Goal: Book appointment/travel/reservation

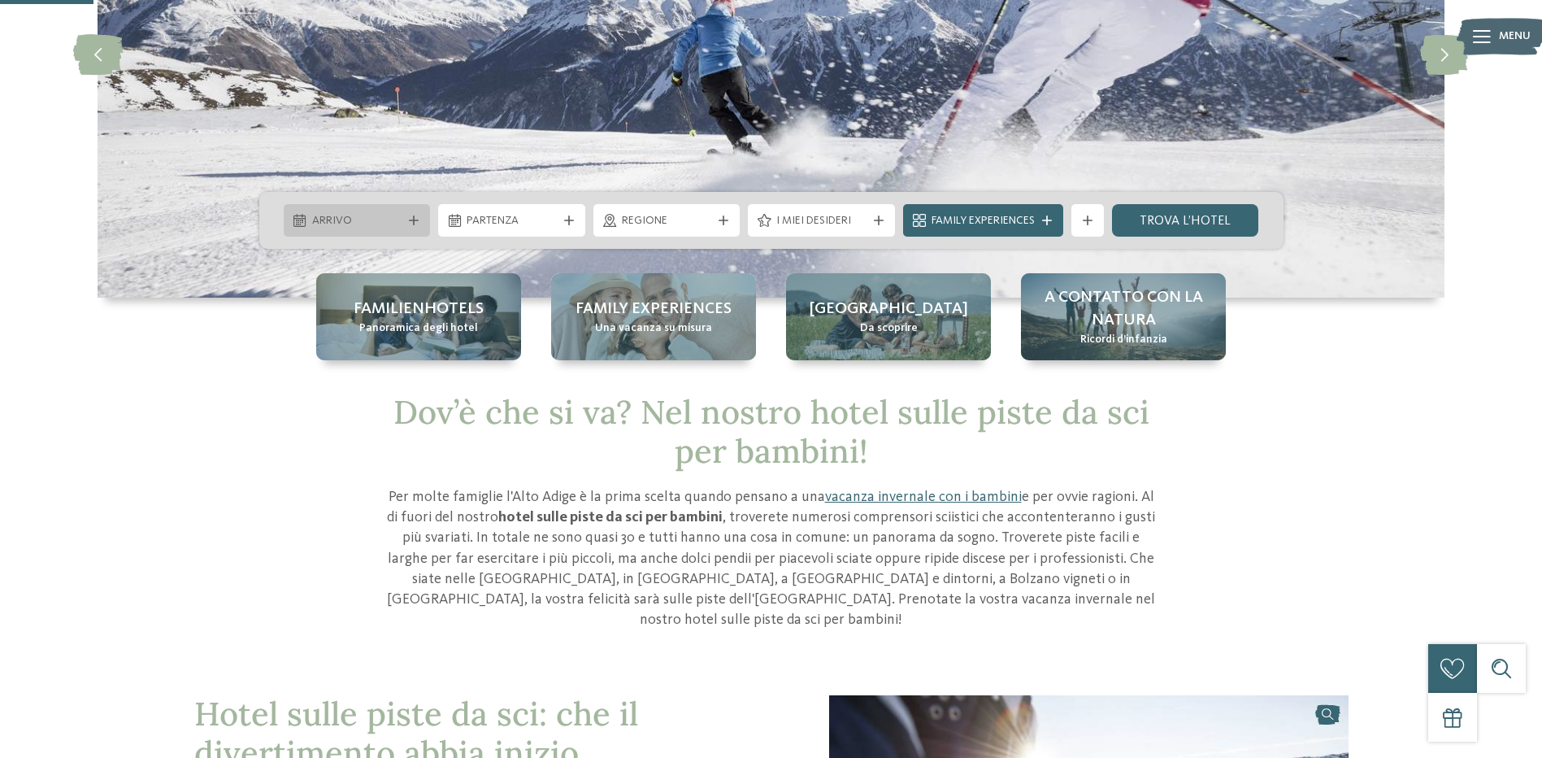
click at [421, 219] on div at bounding box center [414, 220] width 16 height 10
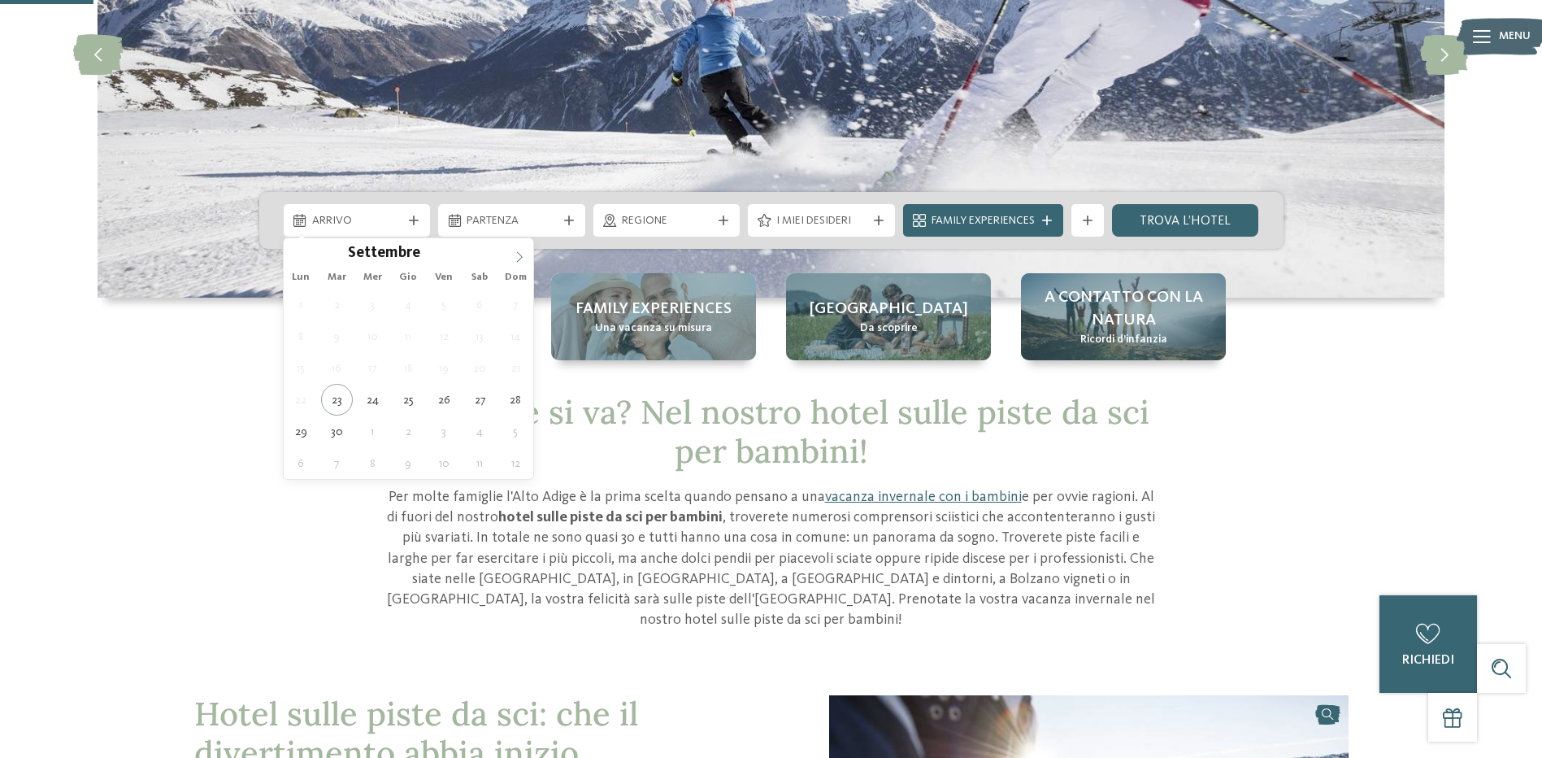
click at [515, 262] on icon at bounding box center [519, 256] width 11 height 11
type input "****"
click at [515, 262] on icon at bounding box center [519, 256] width 11 height 11
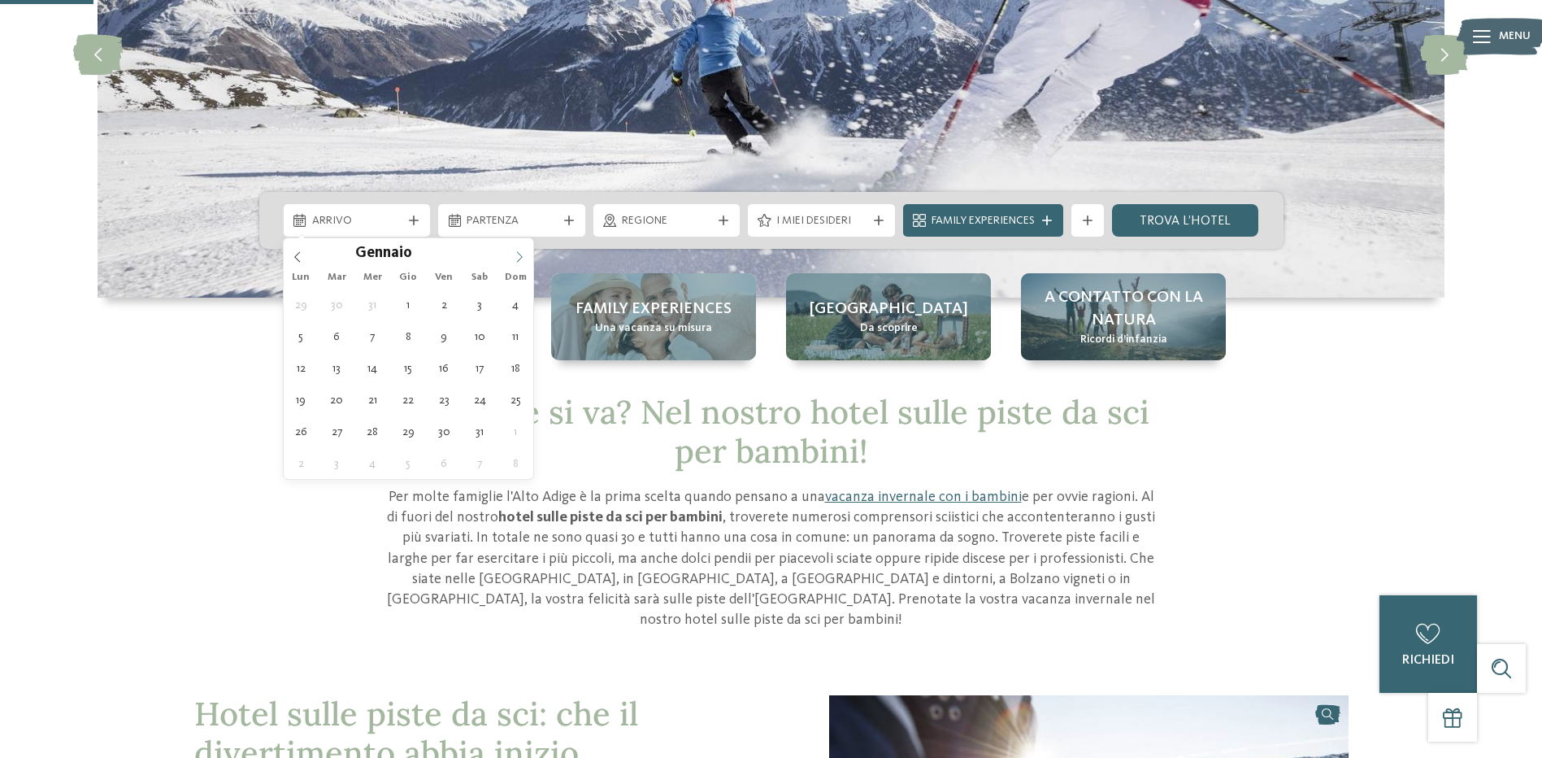
click at [515, 262] on icon at bounding box center [519, 256] width 11 height 11
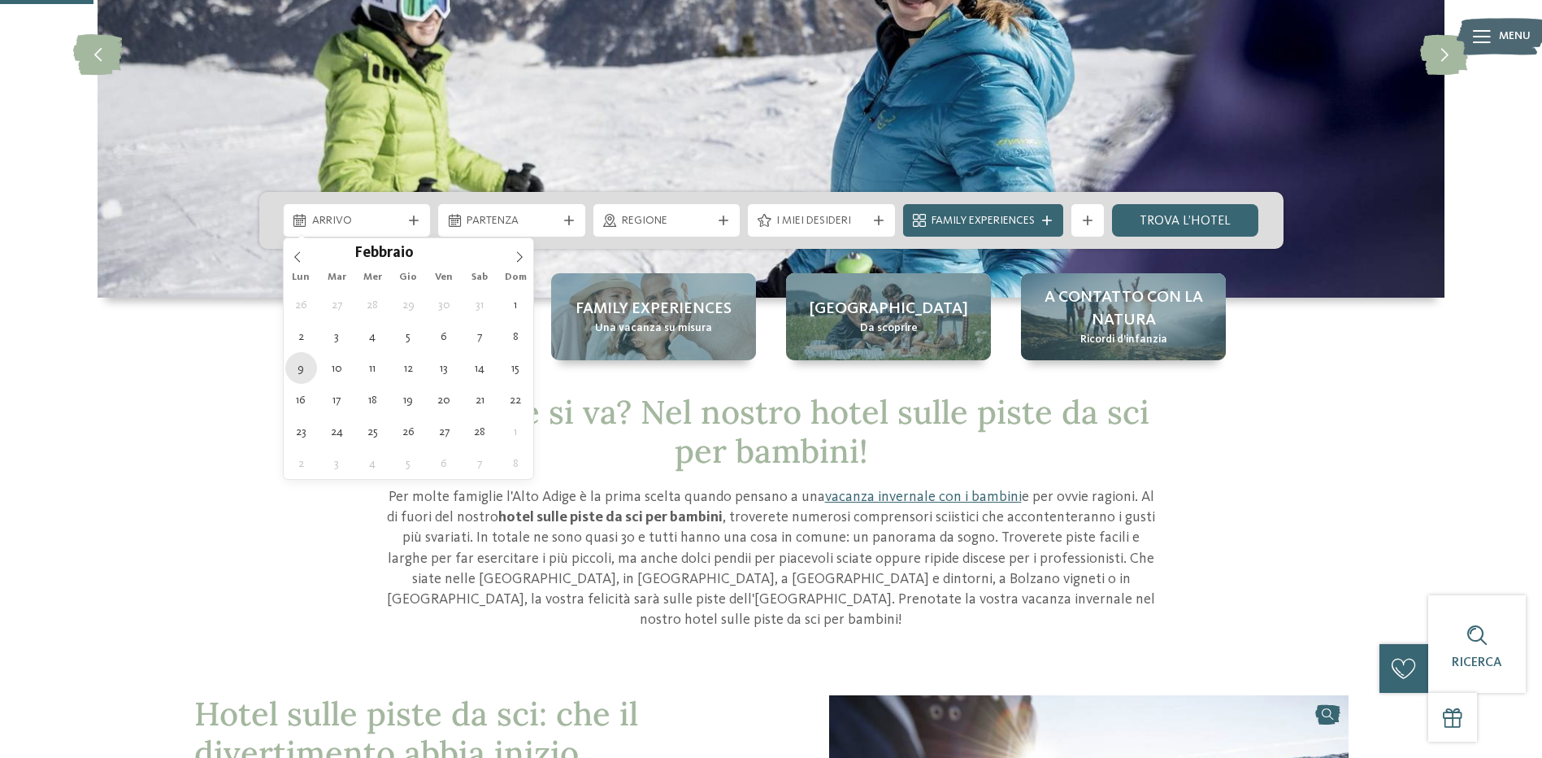
type div "09.02.2026"
type input "****"
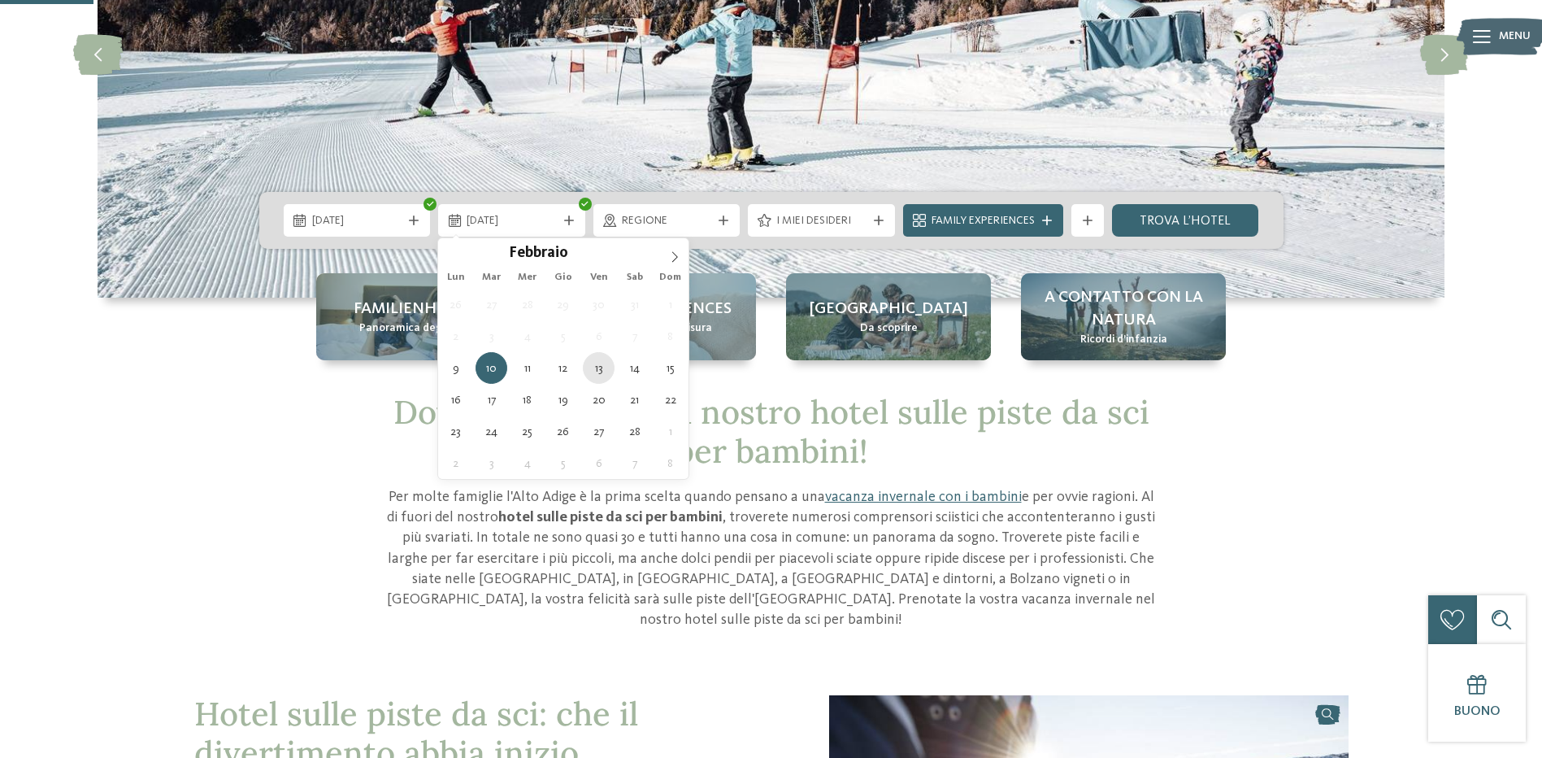
type div "13.02.2026"
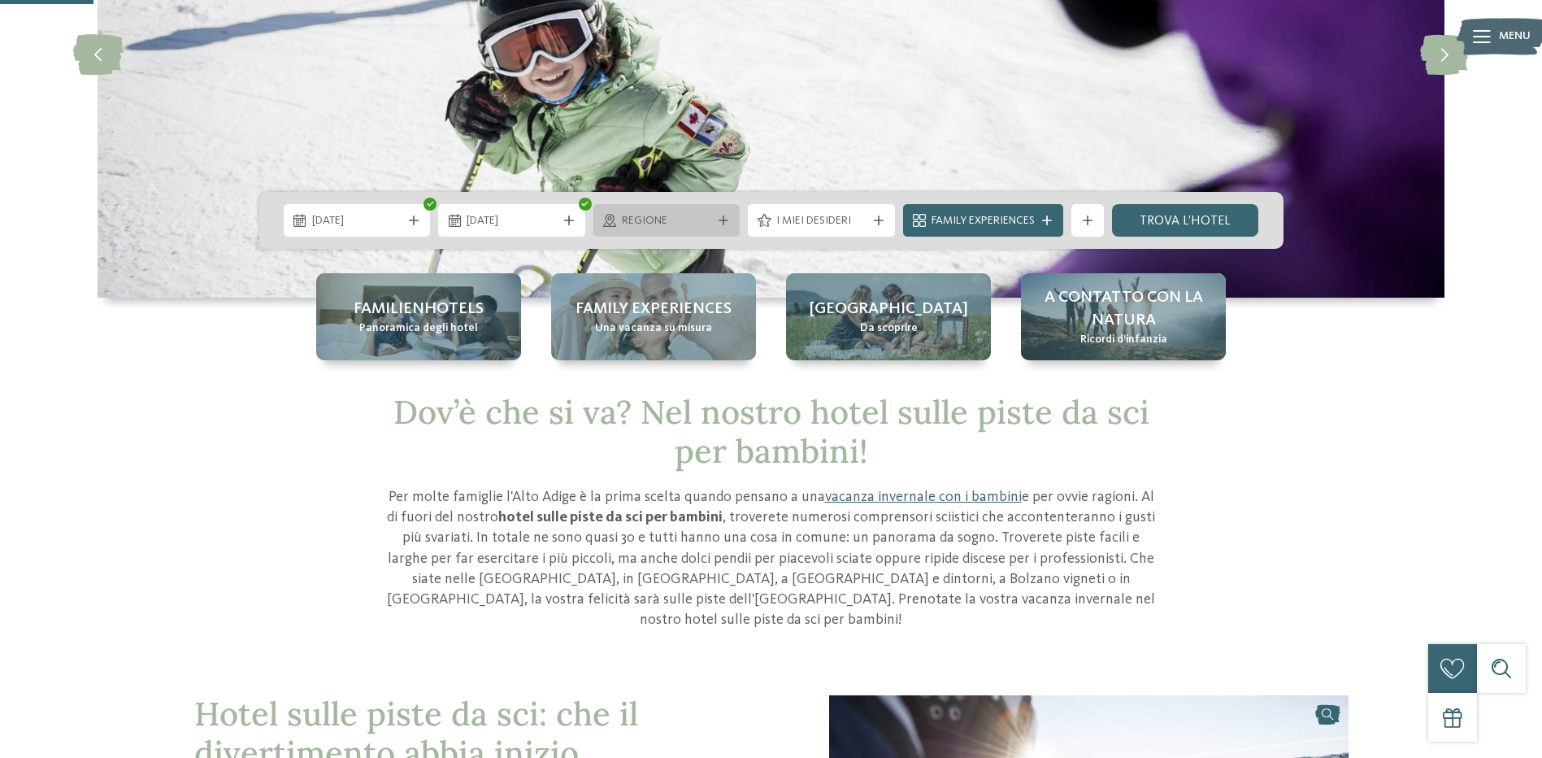
click at [679, 224] on span "Regione" at bounding box center [667, 221] width 90 height 16
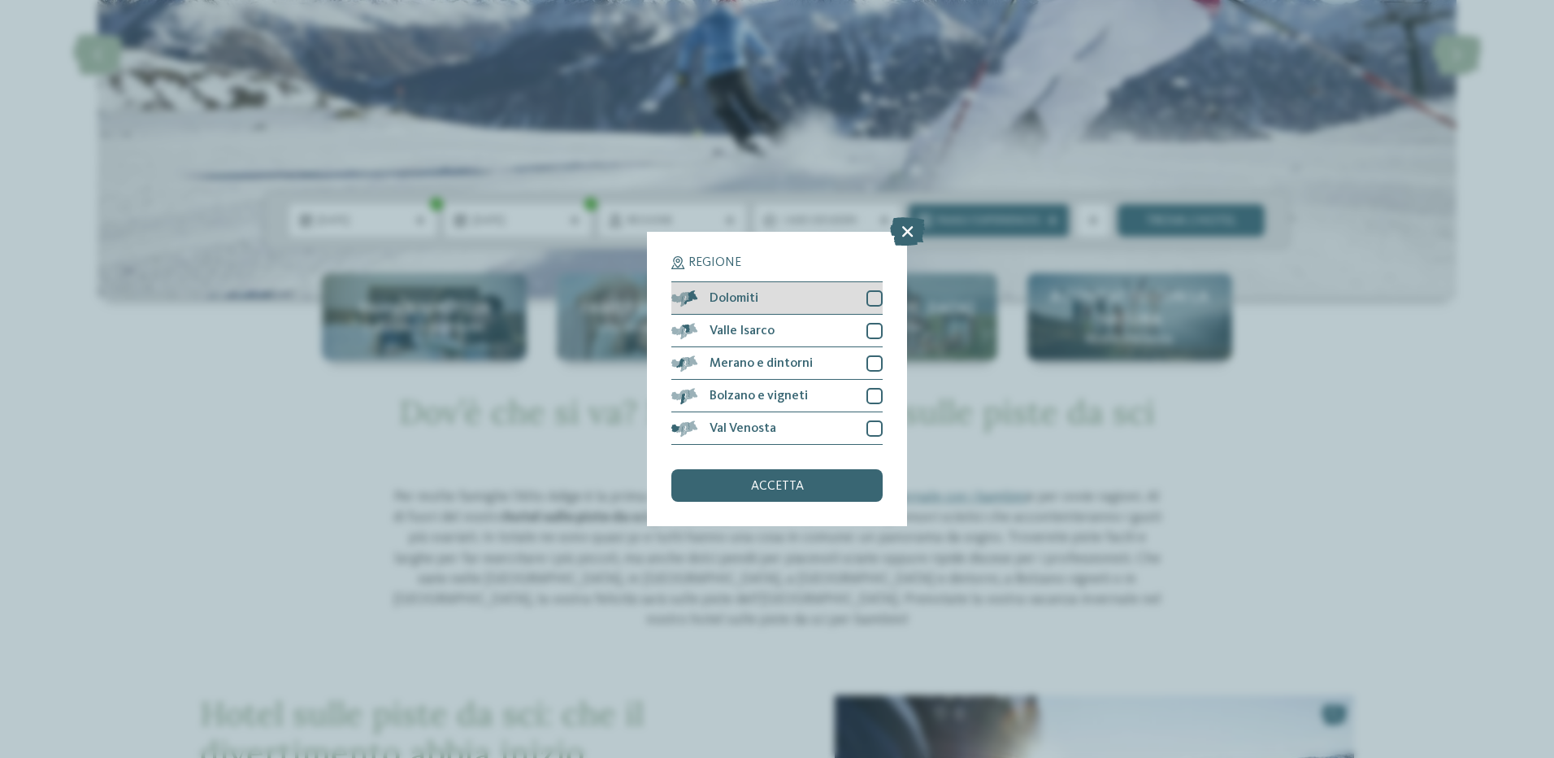
click at [871, 293] on div at bounding box center [875, 298] width 16 height 16
click at [810, 485] on div "accetta" at bounding box center [776, 485] width 211 height 33
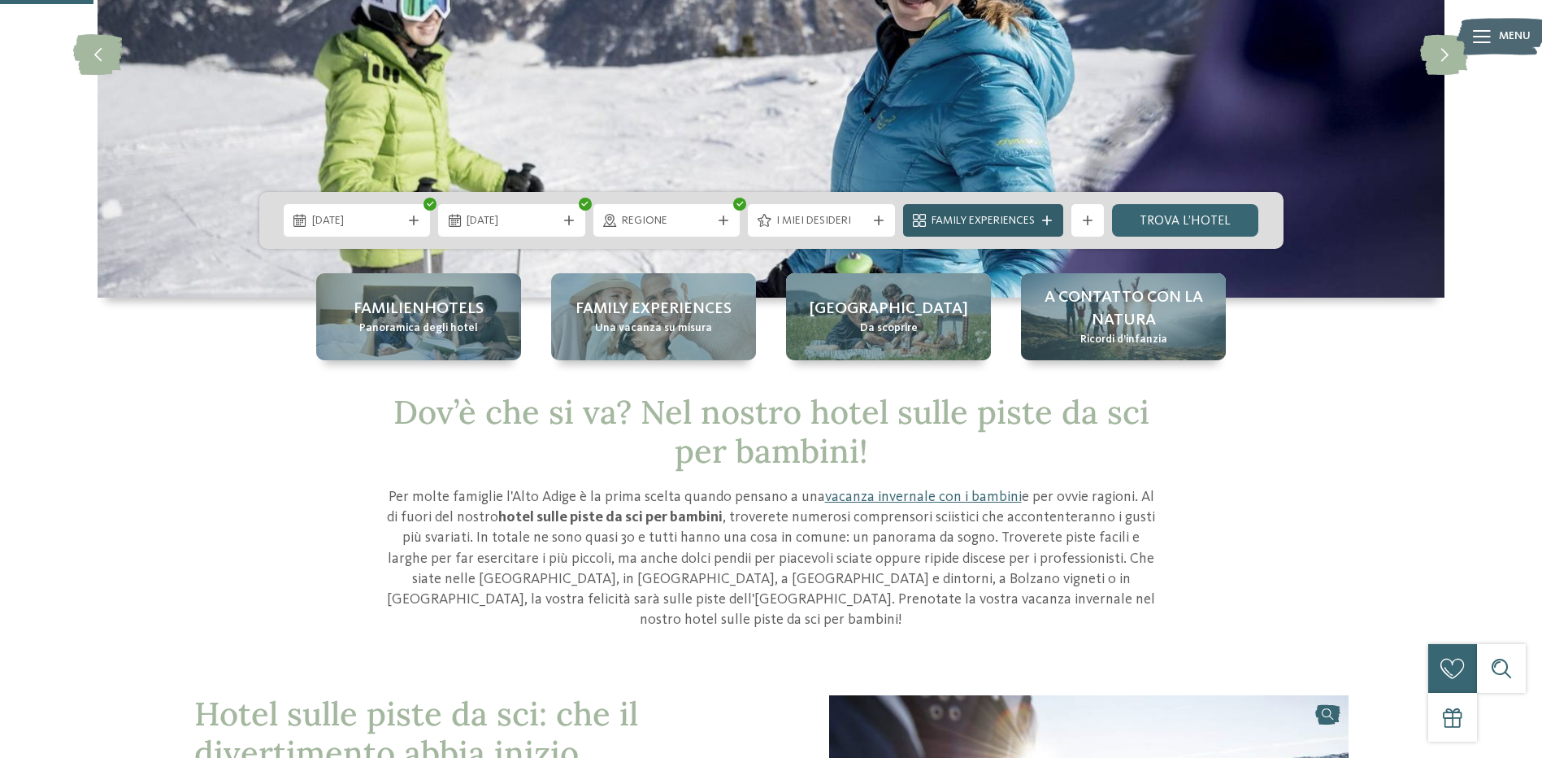
click at [996, 221] on span "Family Experiences" at bounding box center [983, 221] width 103 height 16
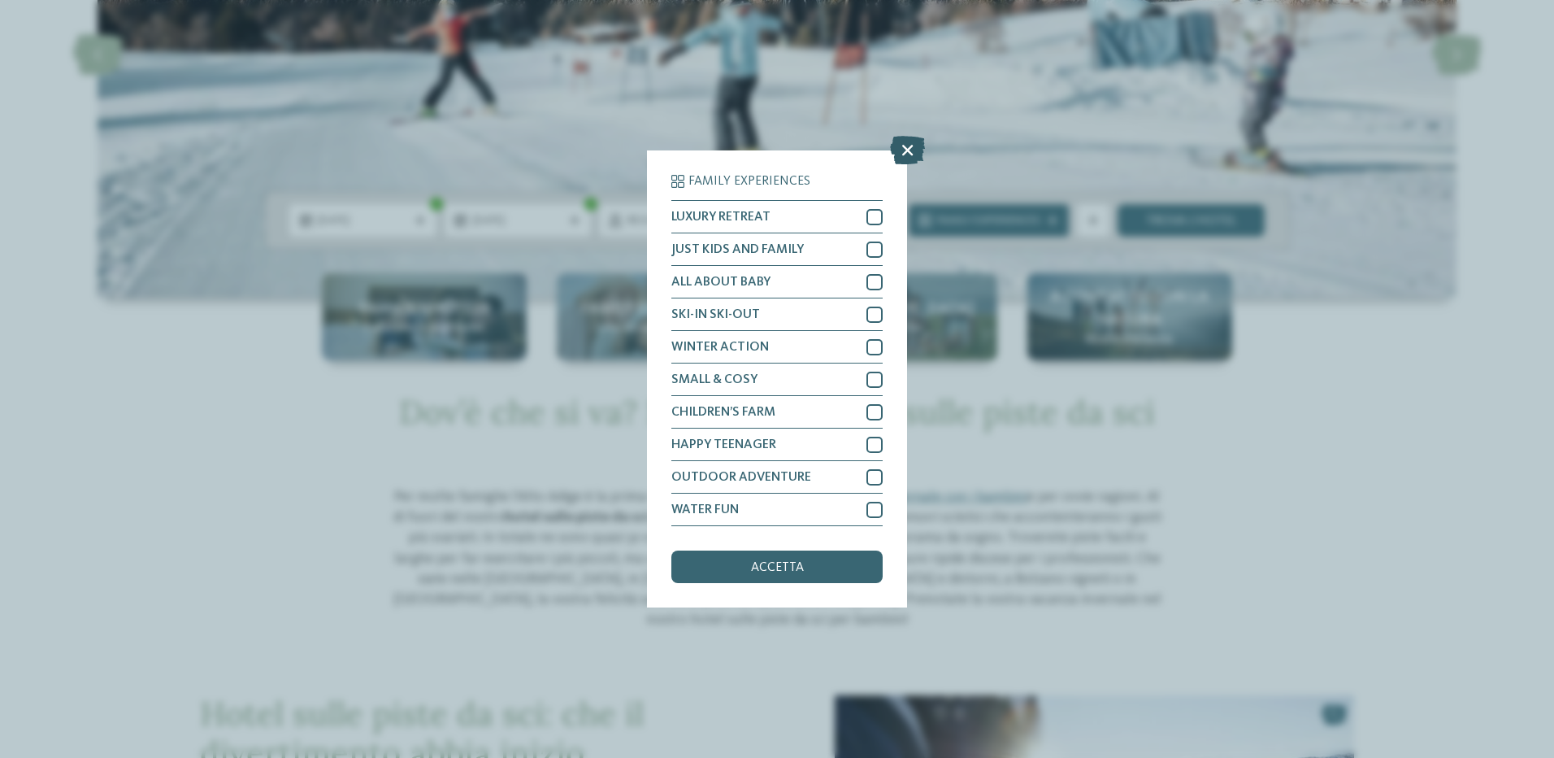
click at [904, 153] on icon at bounding box center [907, 150] width 35 height 28
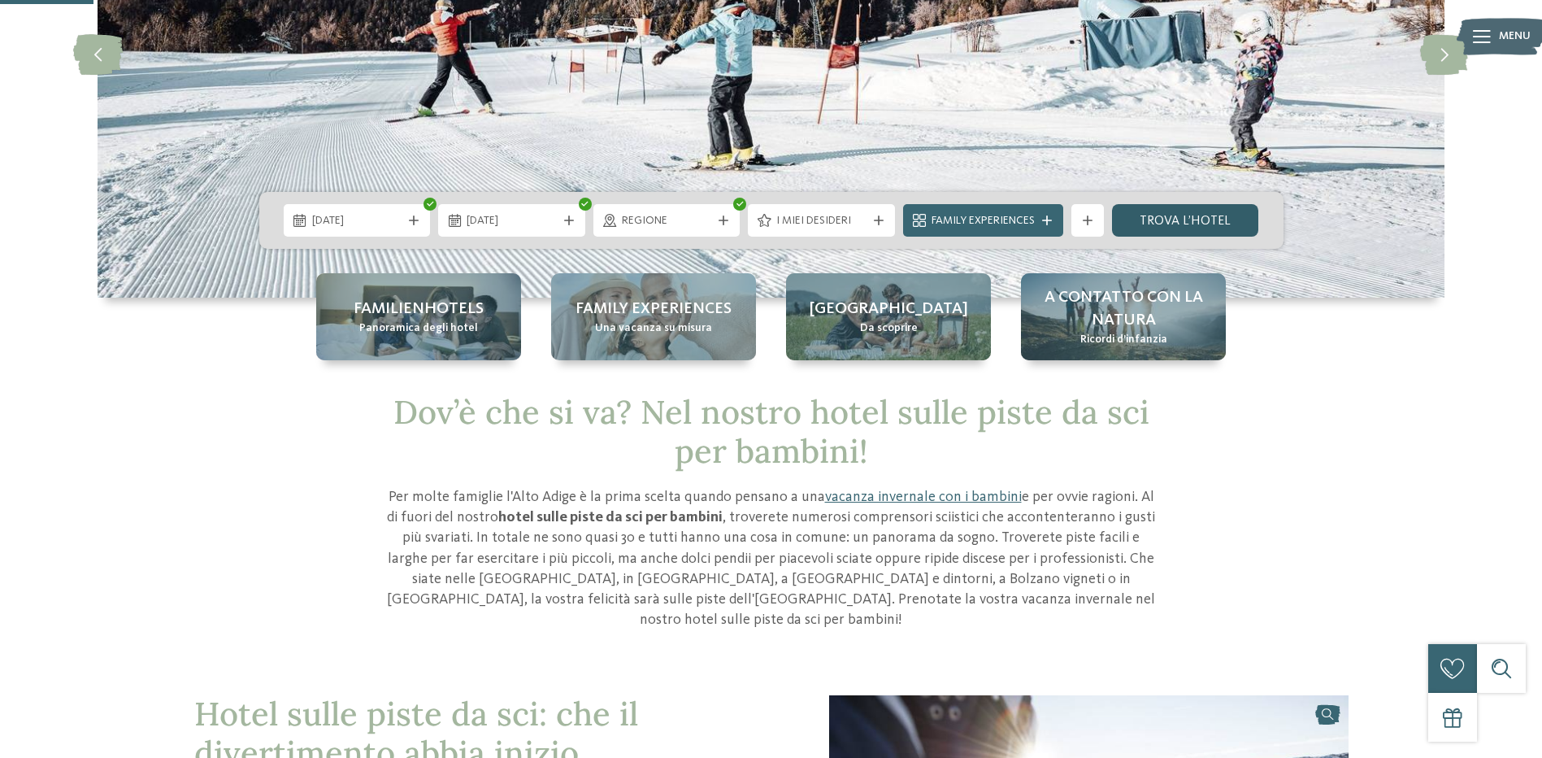
click at [1179, 226] on link "trova l’hotel" at bounding box center [1185, 220] width 147 height 33
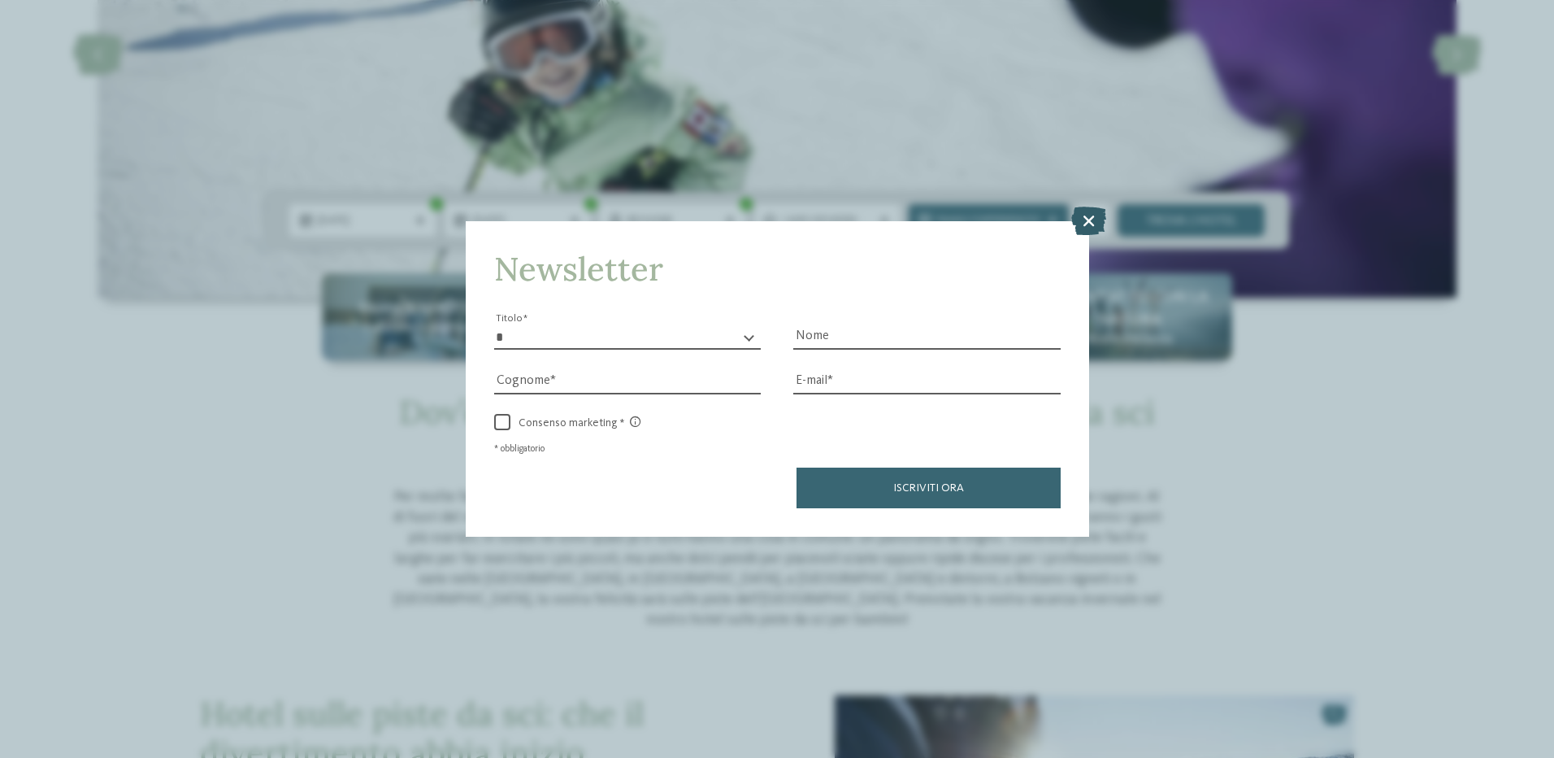
click at [1102, 215] on icon at bounding box center [1088, 220] width 35 height 28
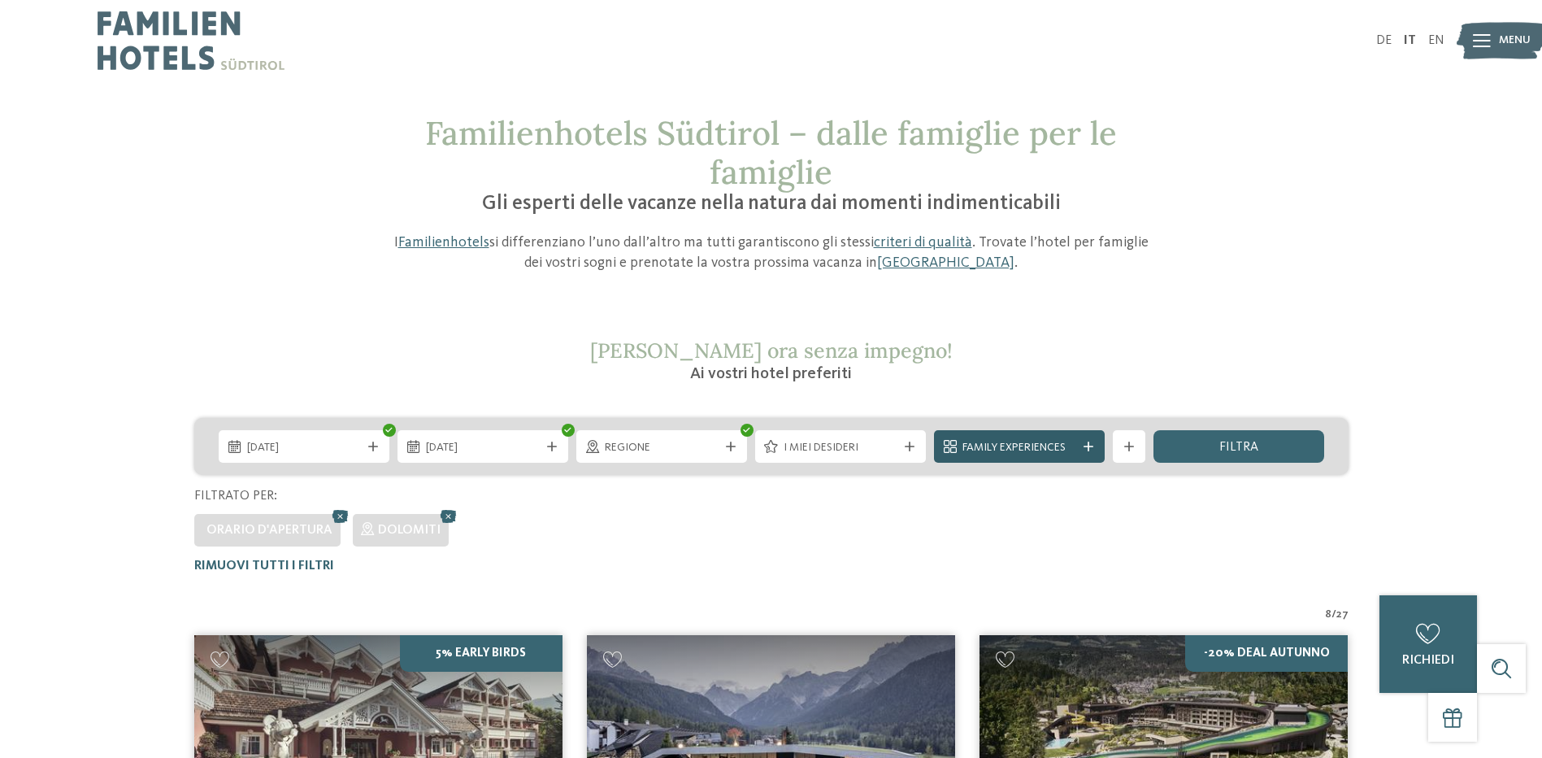
click at [1009, 448] on span "Family Experiences" at bounding box center [1020, 448] width 114 height 16
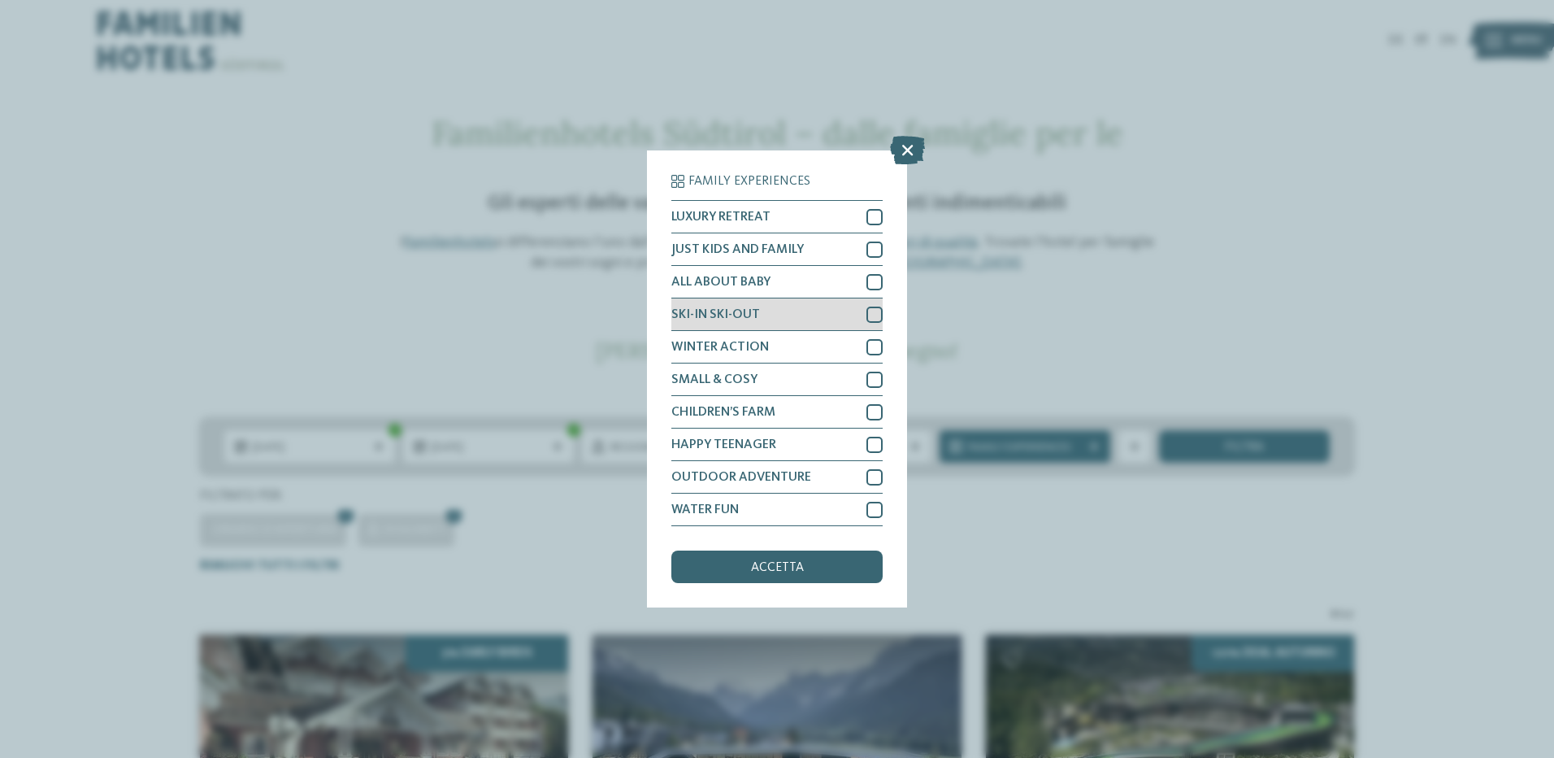
click at [863, 313] on div "SKI-IN SKI-OUT" at bounding box center [776, 314] width 211 height 33
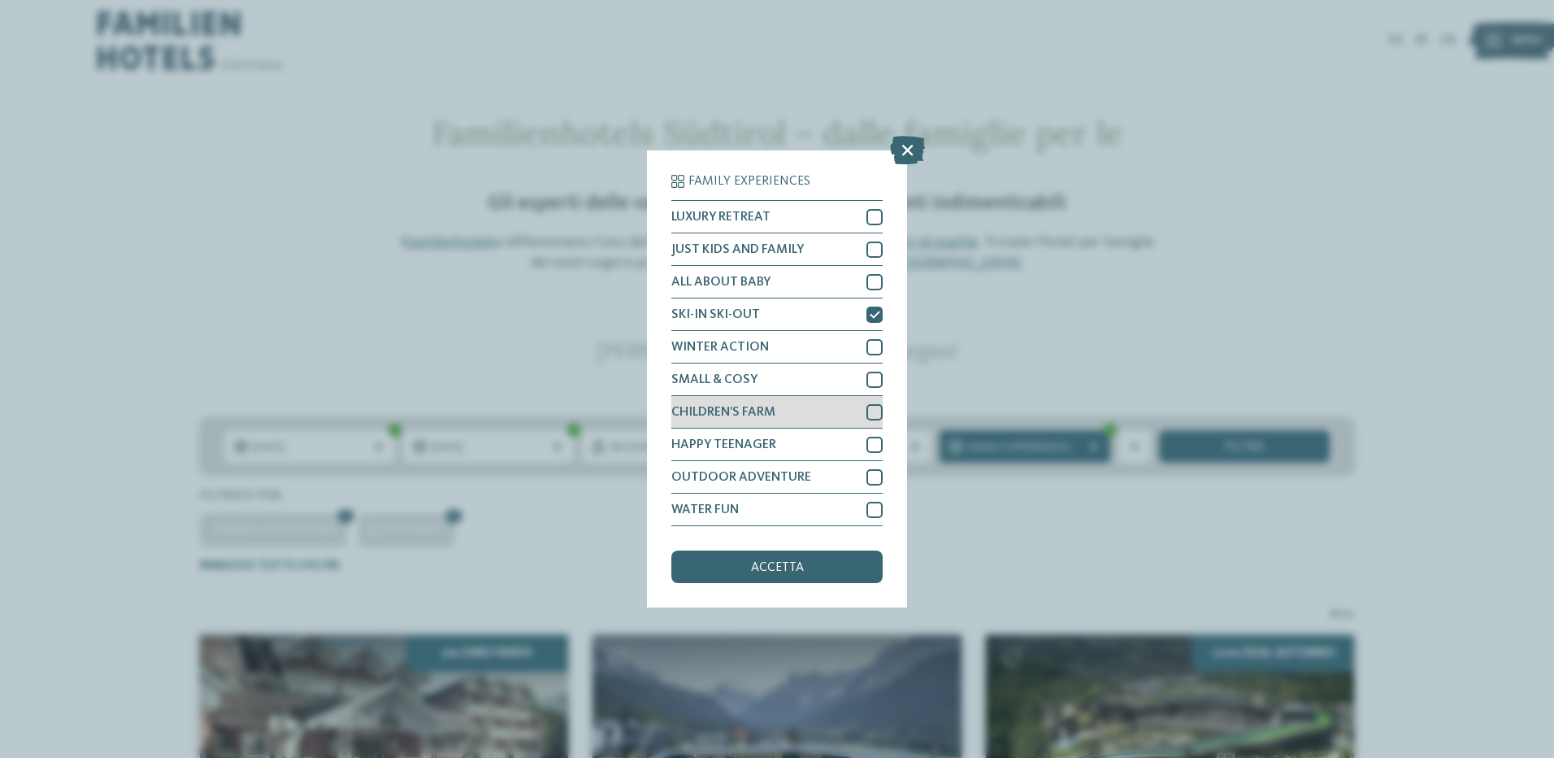
click at [871, 411] on div at bounding box center [875, 412] width 16 height 16
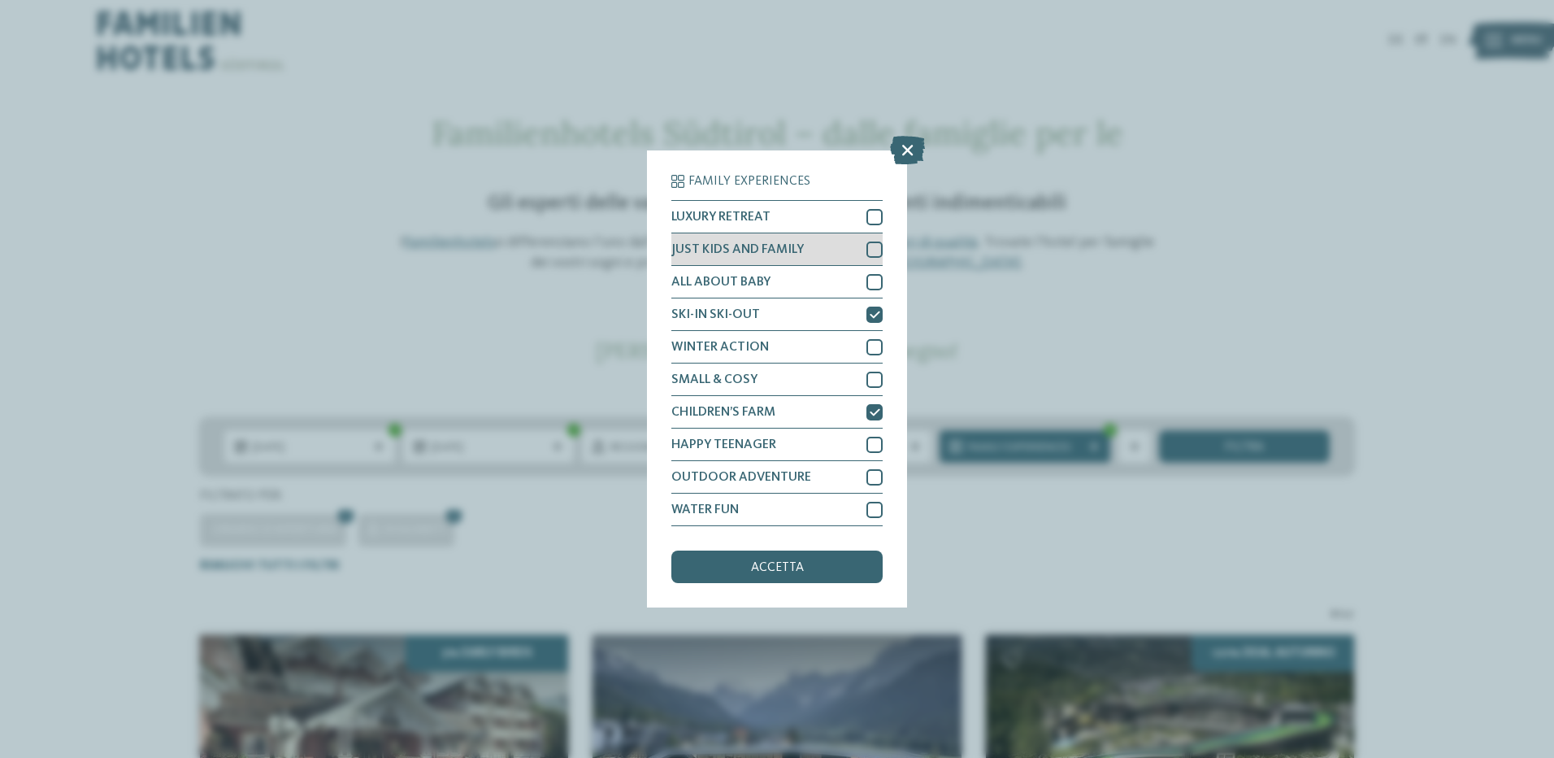
click at [876, 248] on div at bounding box center [875, 249] width 16 height 16
click at [819, 576] on div "accetta" at bounding box center [776, 566] width 211 height 33
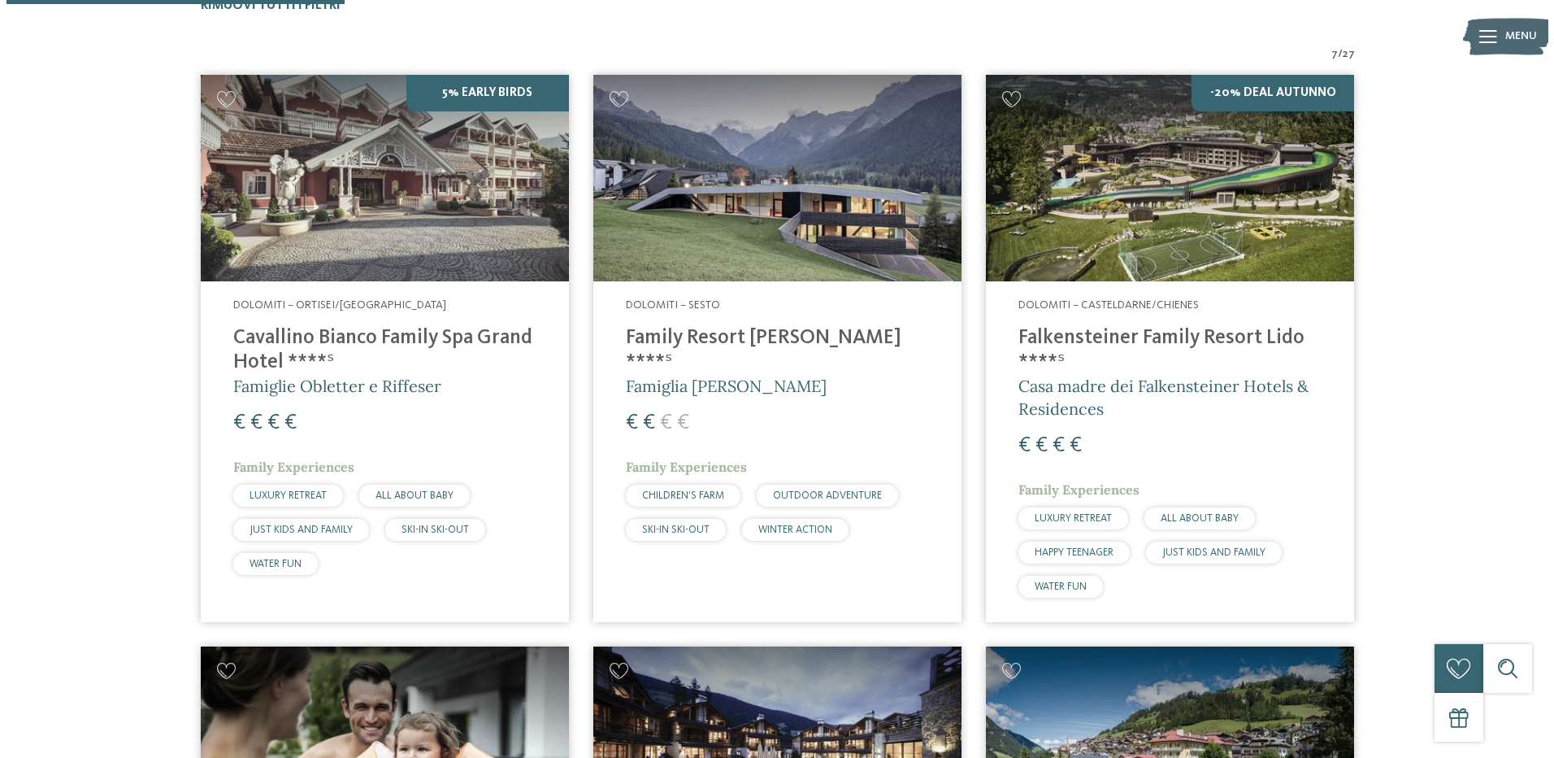
scroll to position [533, 0]
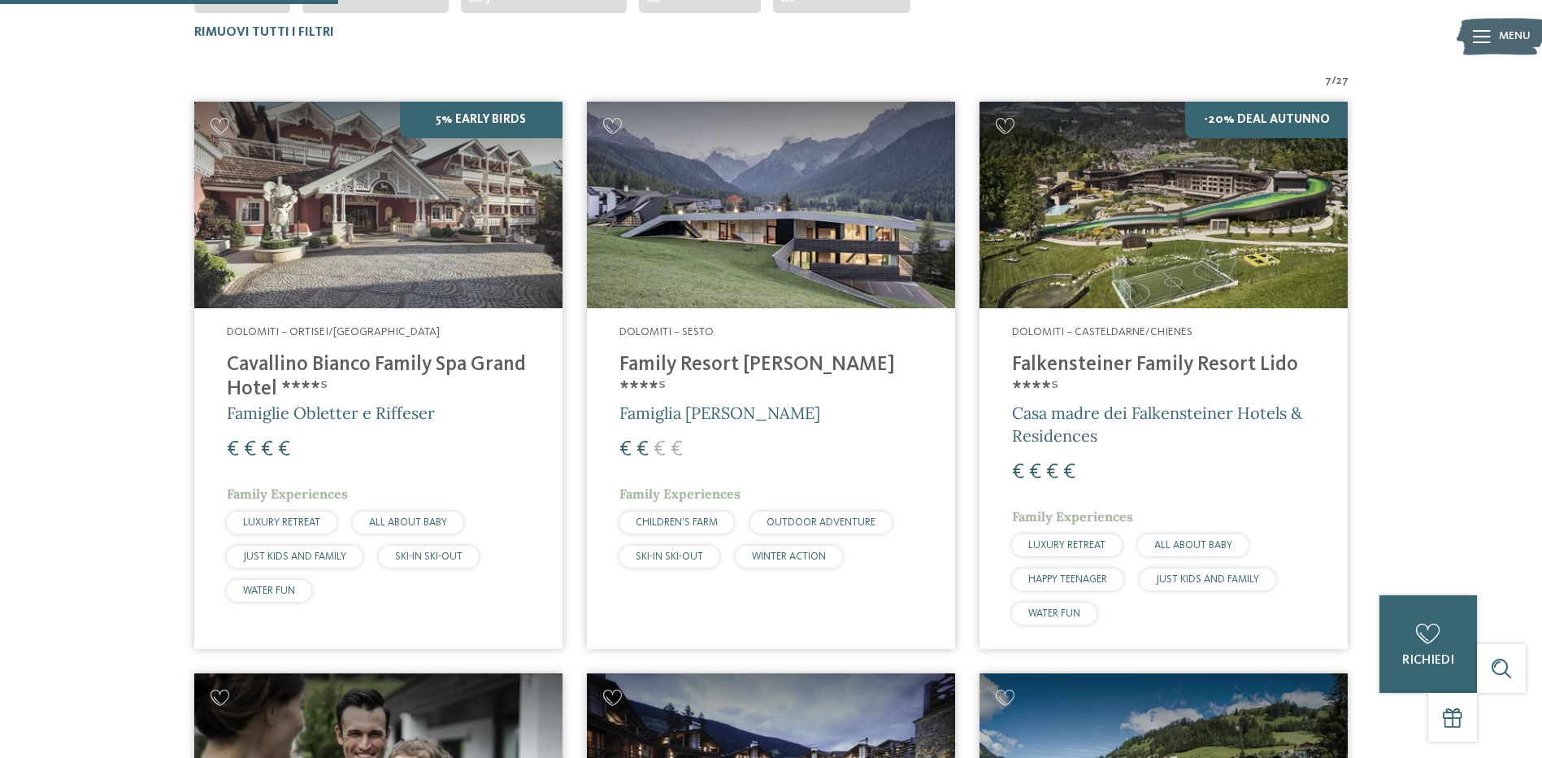
click at [800, 268] on img at bounding box center [771, 205] width 368 height 207
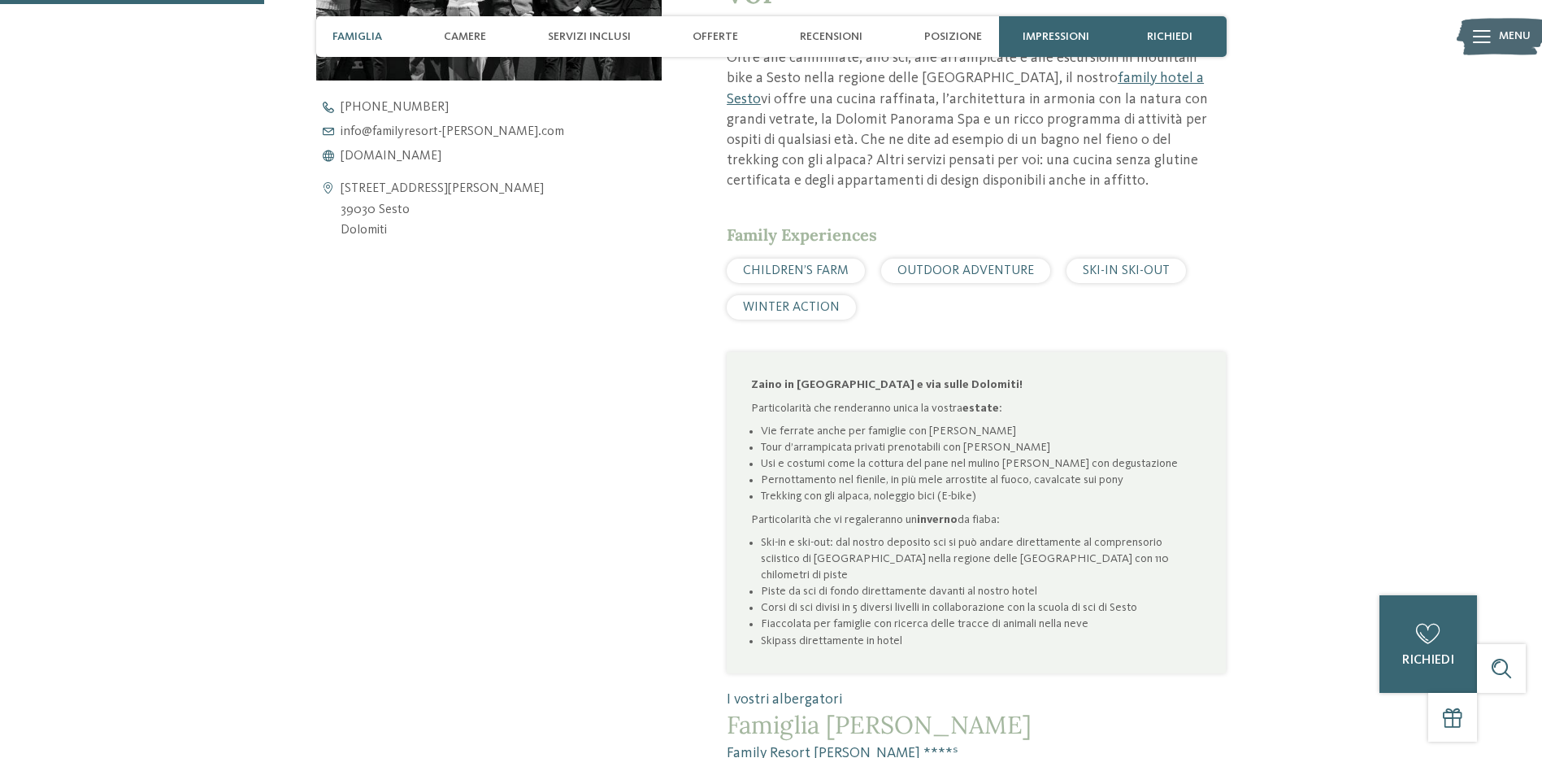
scroll to position [1084, 0]
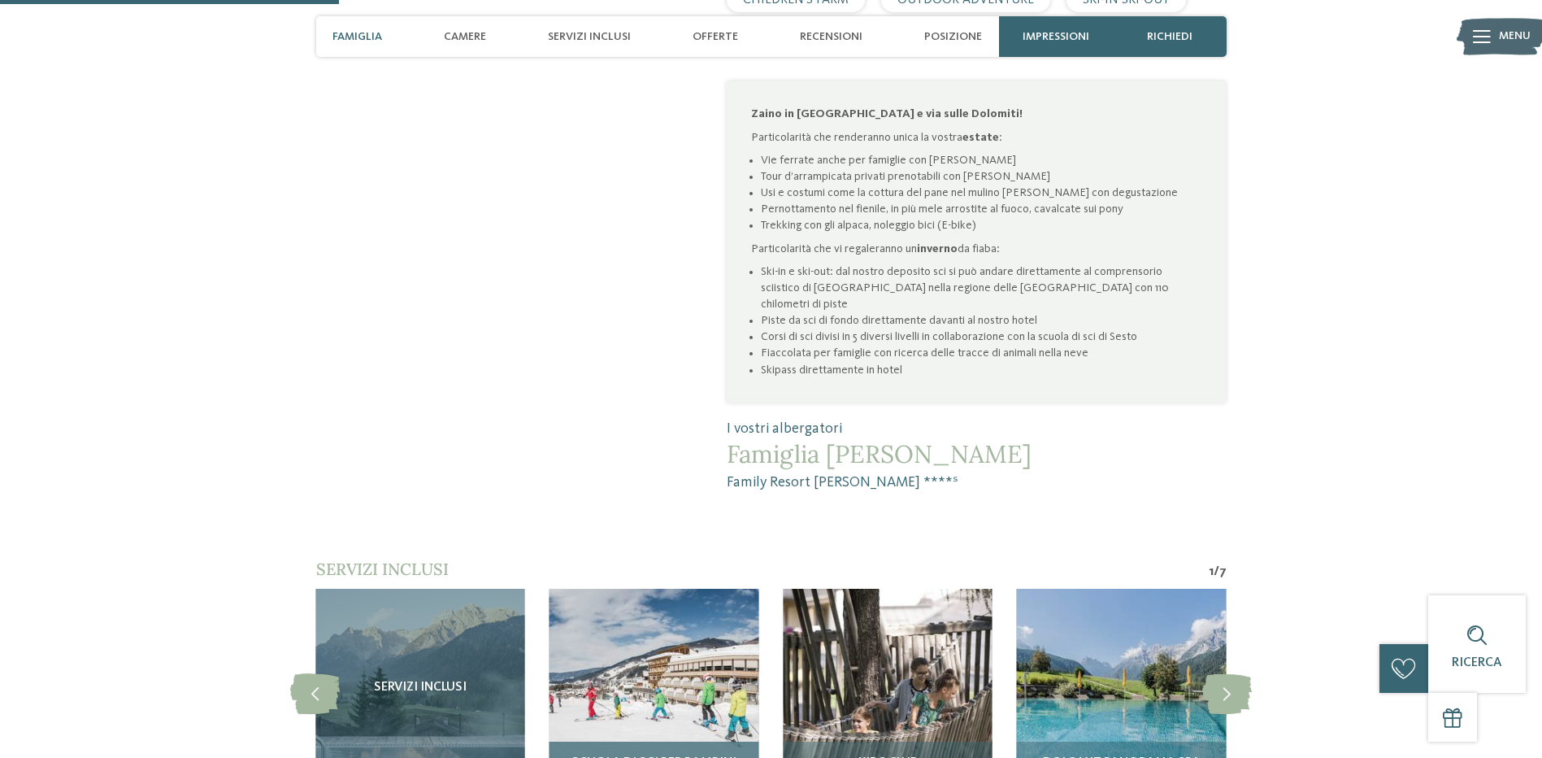
click at [685, 617] on img at bounding box center [654, 693] width 209 height 209
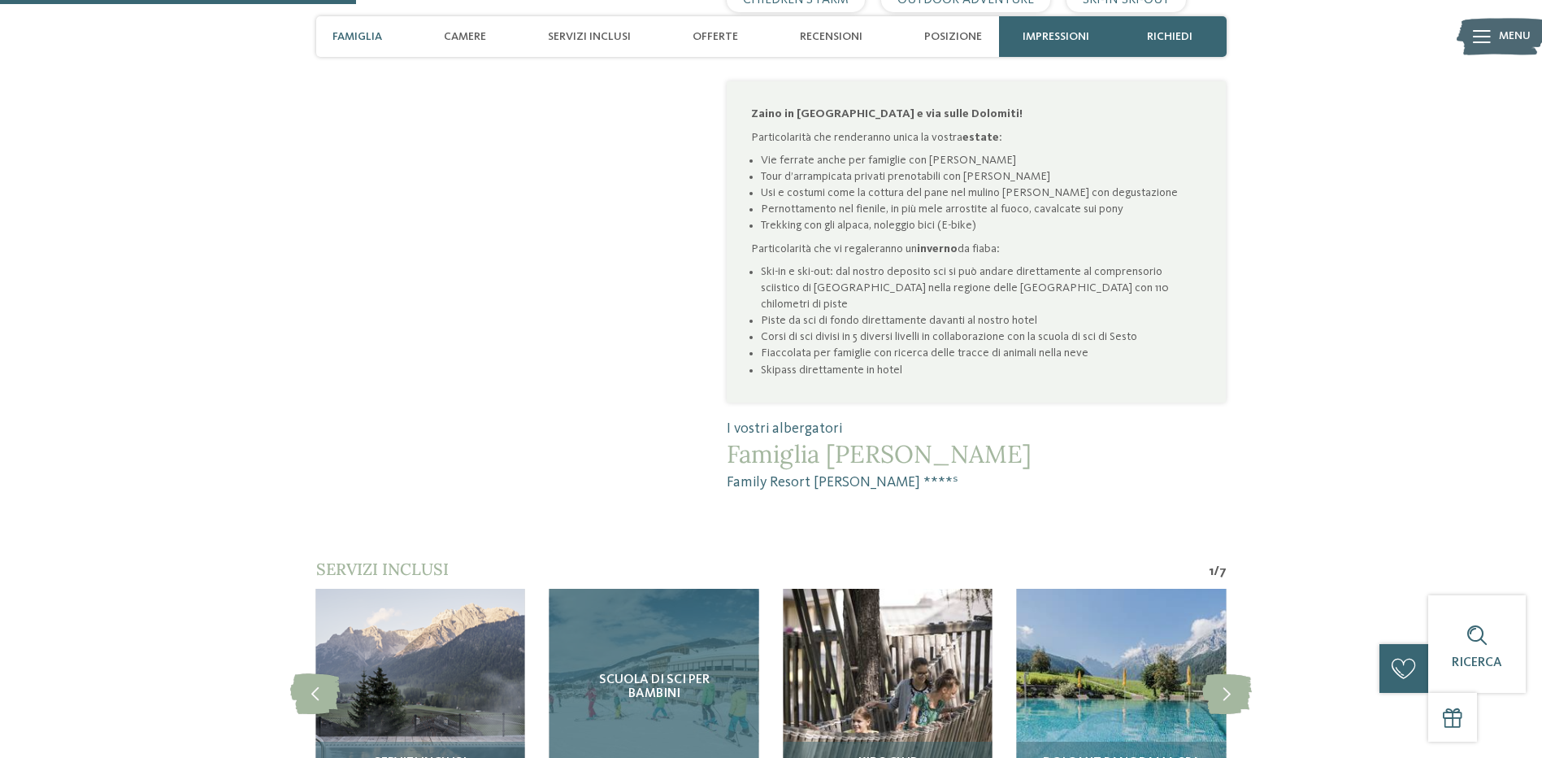
scroll to position [1355, 0]
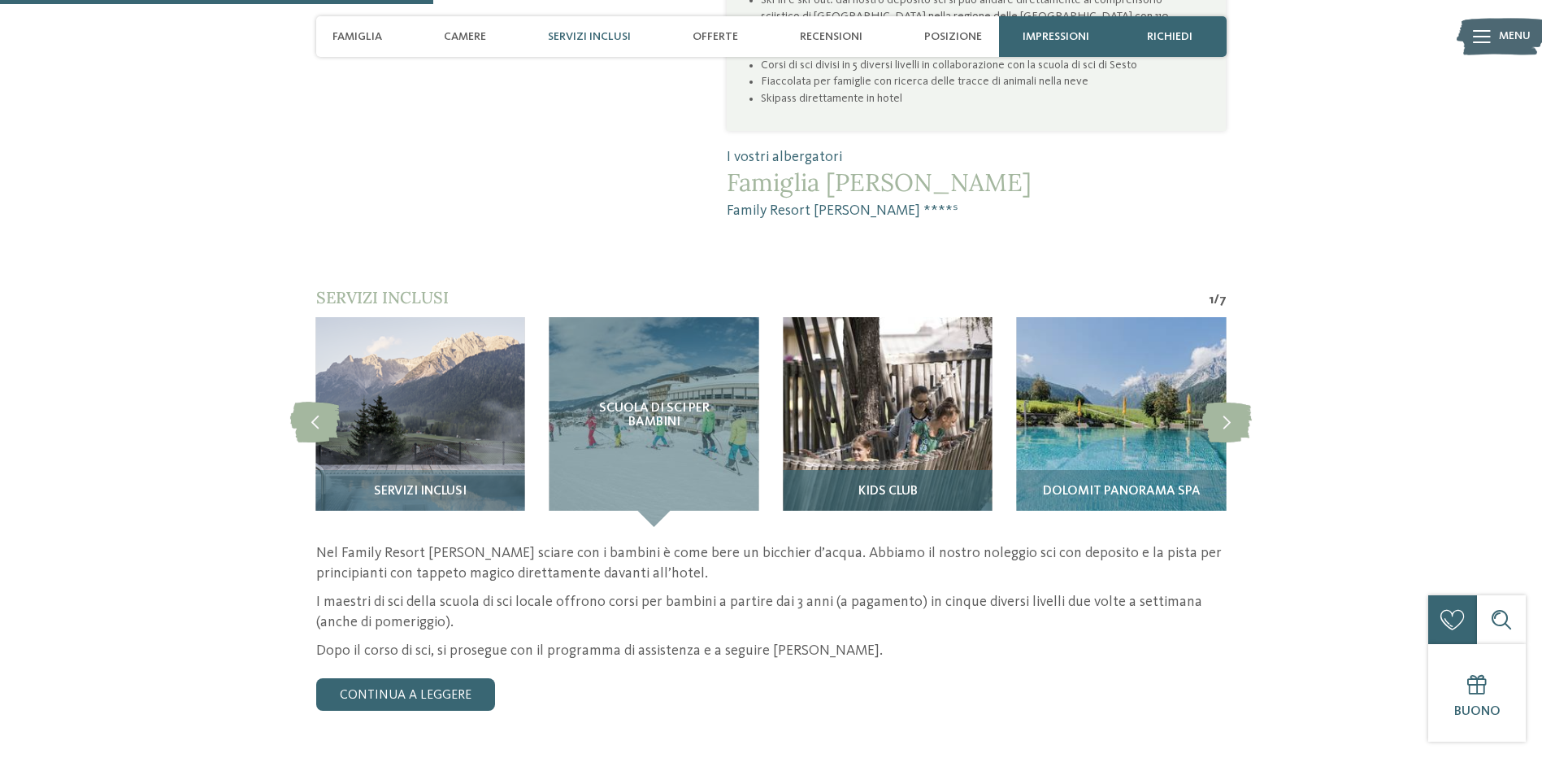
click at [873, 356] on img at bounding box center [887, 421] width 209 height 209
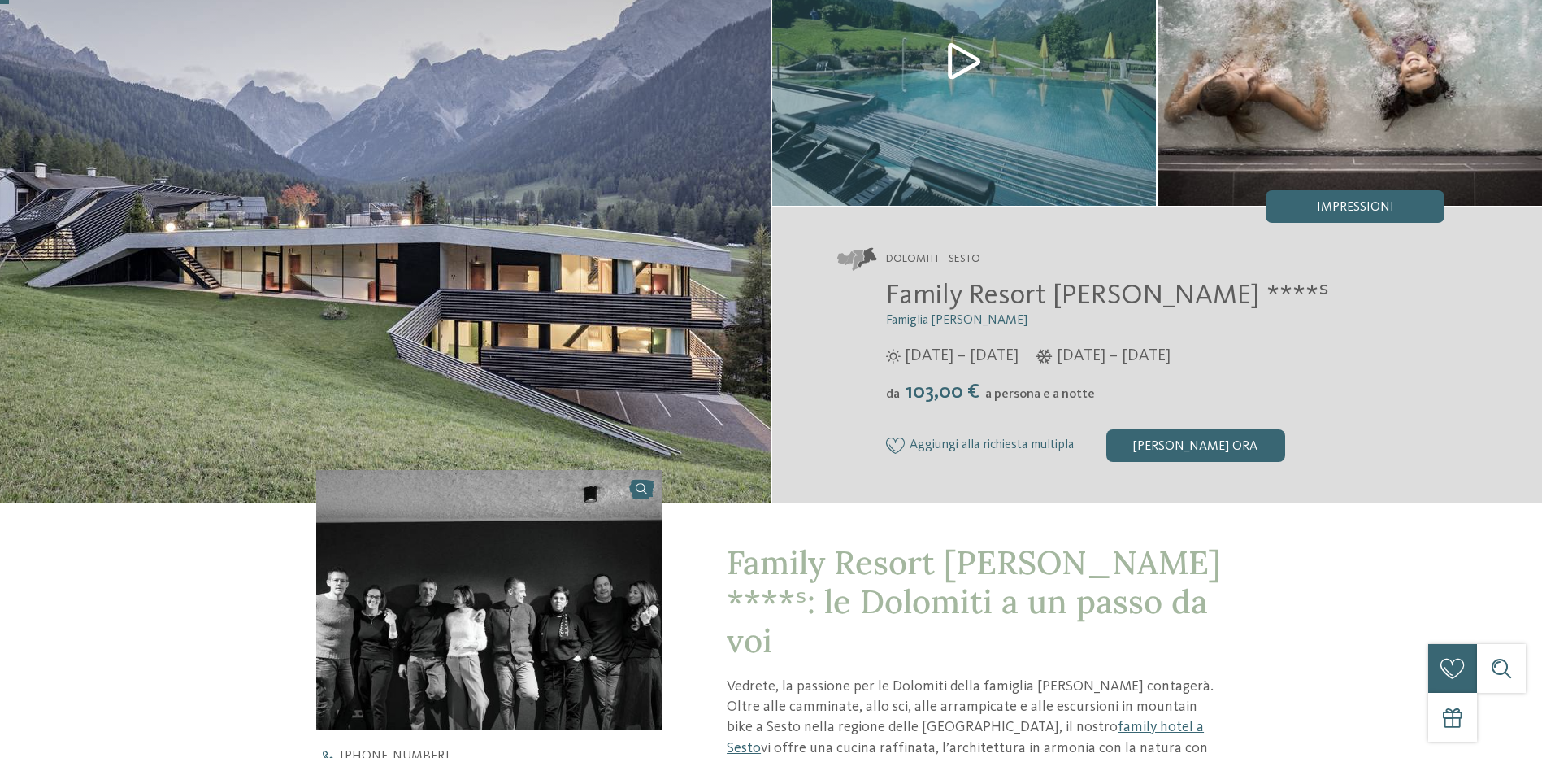
scroll to position [271, 0]
